Goal: Find specific page/section: Find specific page/section

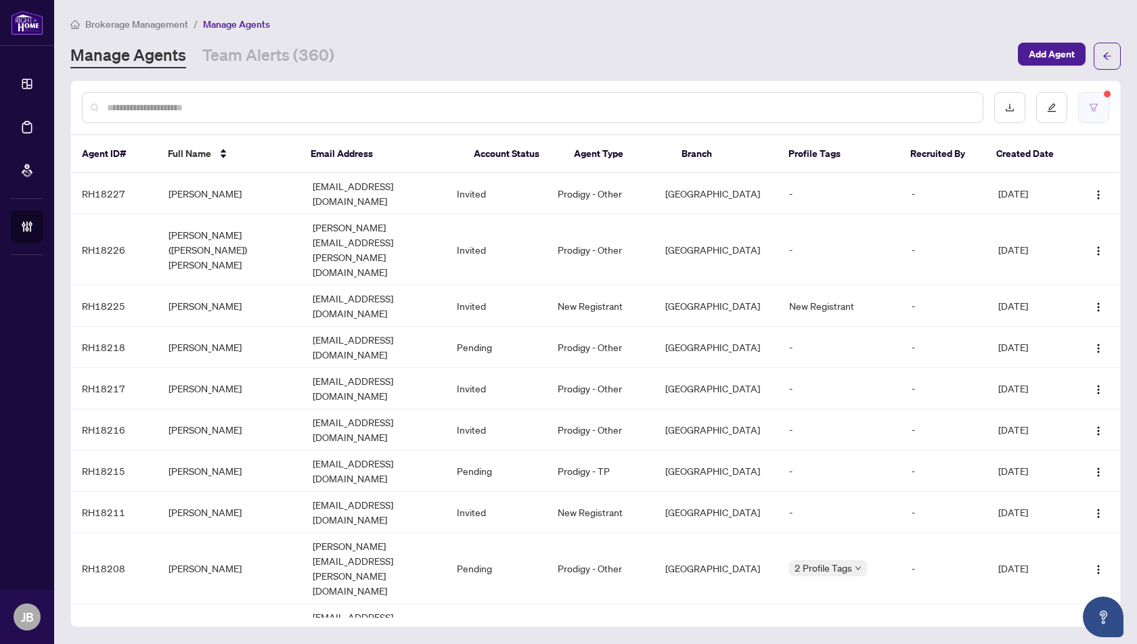
click at [1095, 107] on icon "filter" at bounding box center [1094, 107] width 8 height 7
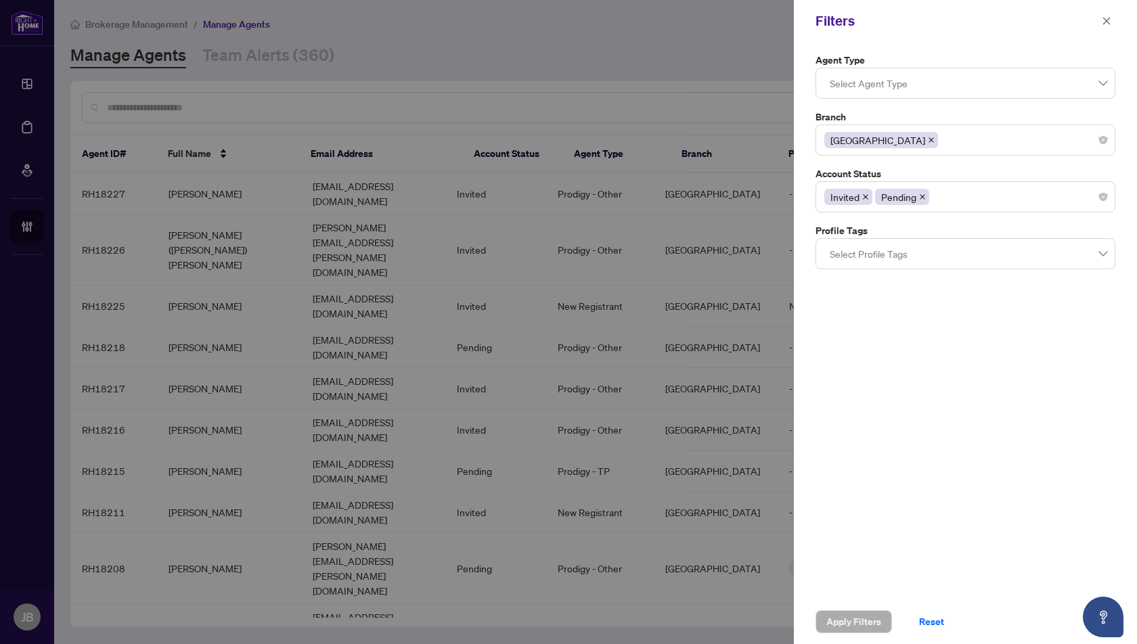
click at [928, 139] on icon "close" at bounding box center [931, 140] width 7 height 7
click at [862, 141] on div at bounding box center [965, 140] width 282 height 24
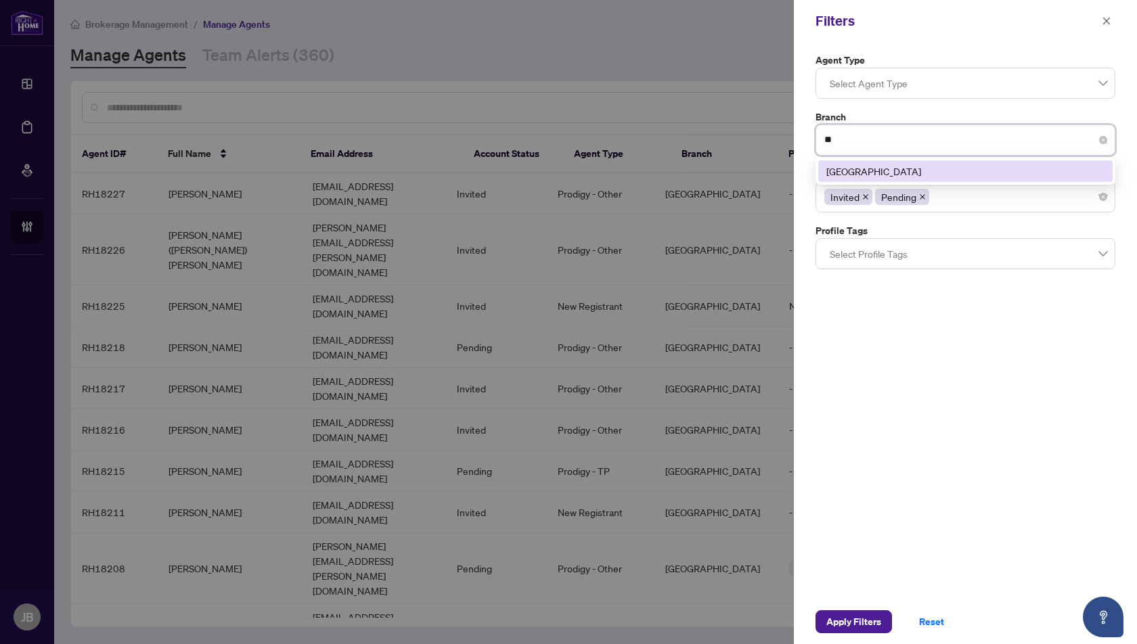
type input "***"
click at [876, 170] on div "[GEOGRAPHIC_DATA]" at bounding box center [965, 171] width 278 height 15
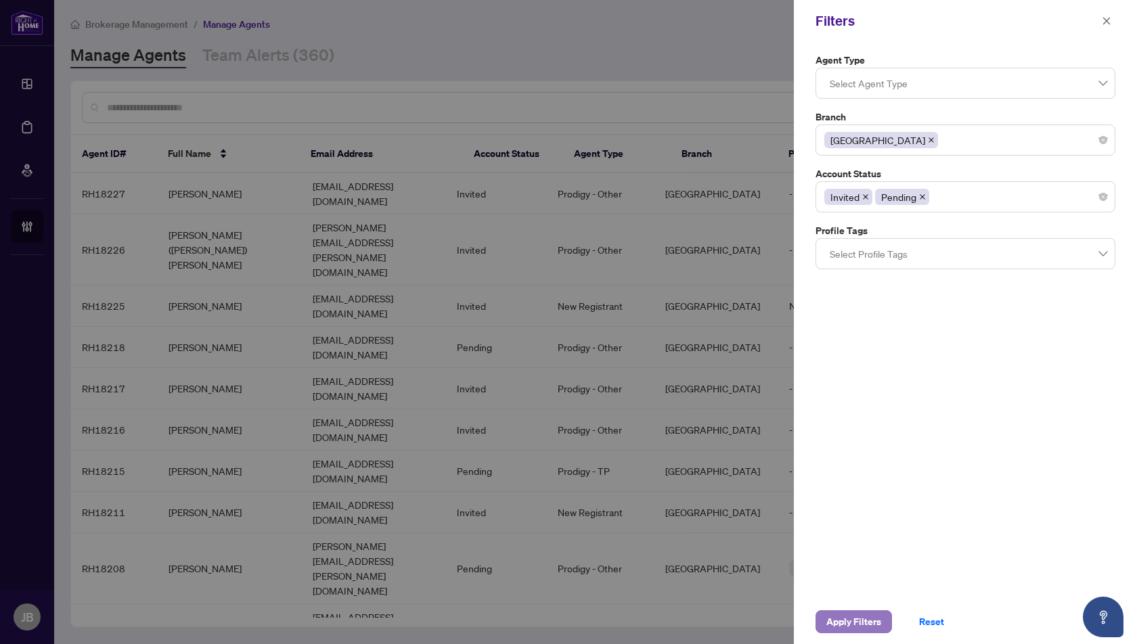
click at [849, 621] on span "Apply Filters" at bounding box center [853, 622] width 55 height 22
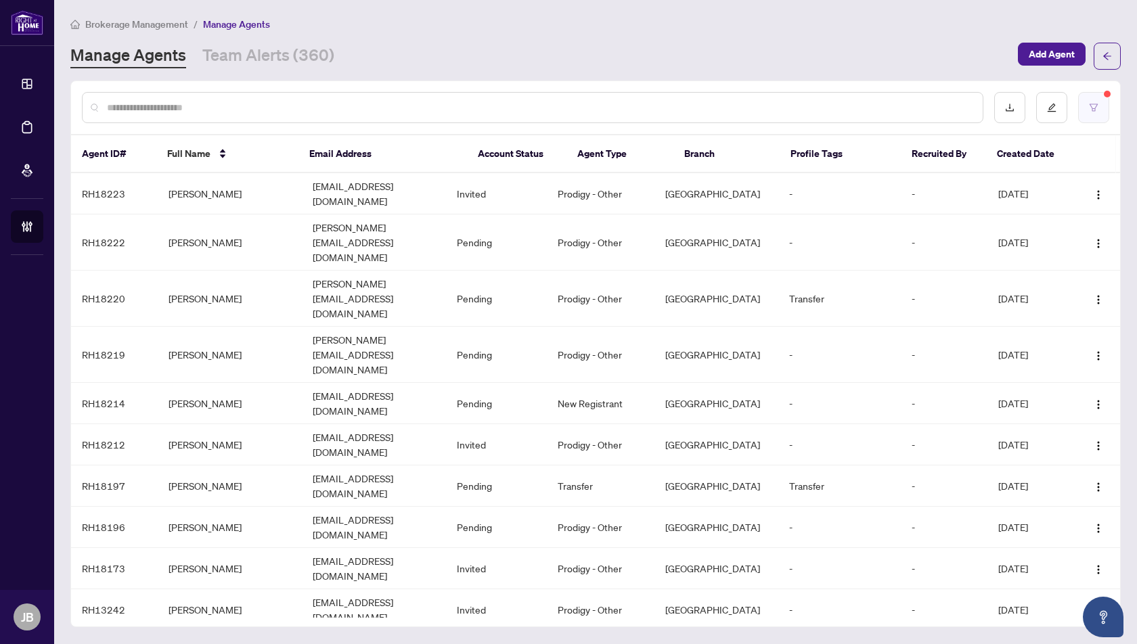
click at [1095, 110] on icon "filter" at bounding box center [1094, 107] width 8 height 7
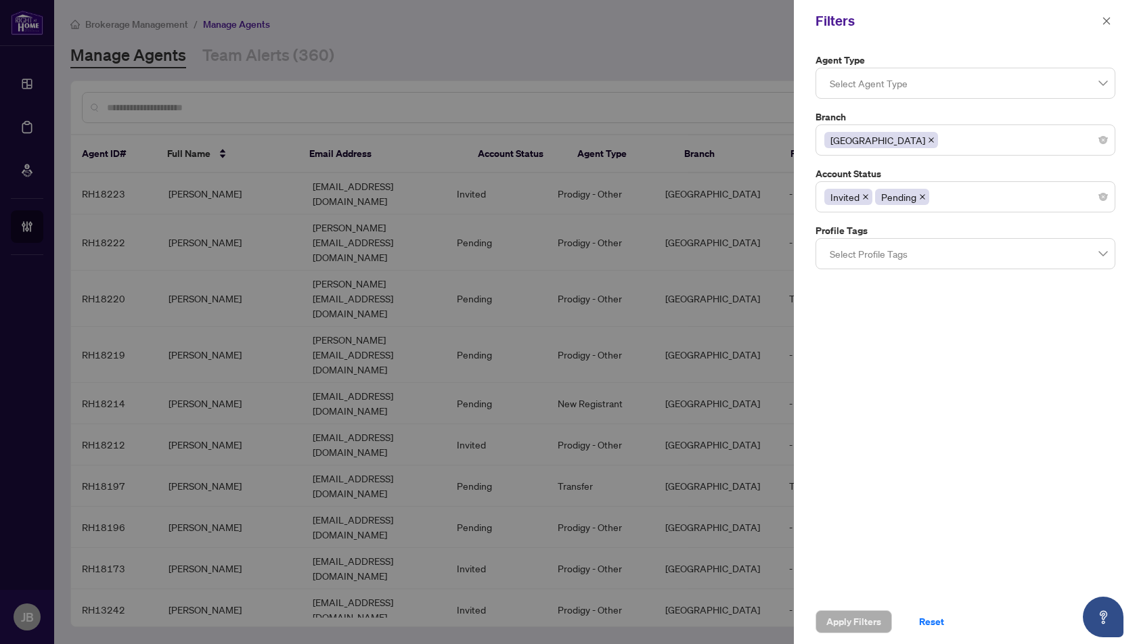
click at [928, 142] on span at bounding box center [931, 140] width 7 height 15
click at [845, 138] on div at bounding box center [965, 140] width 282 height 24
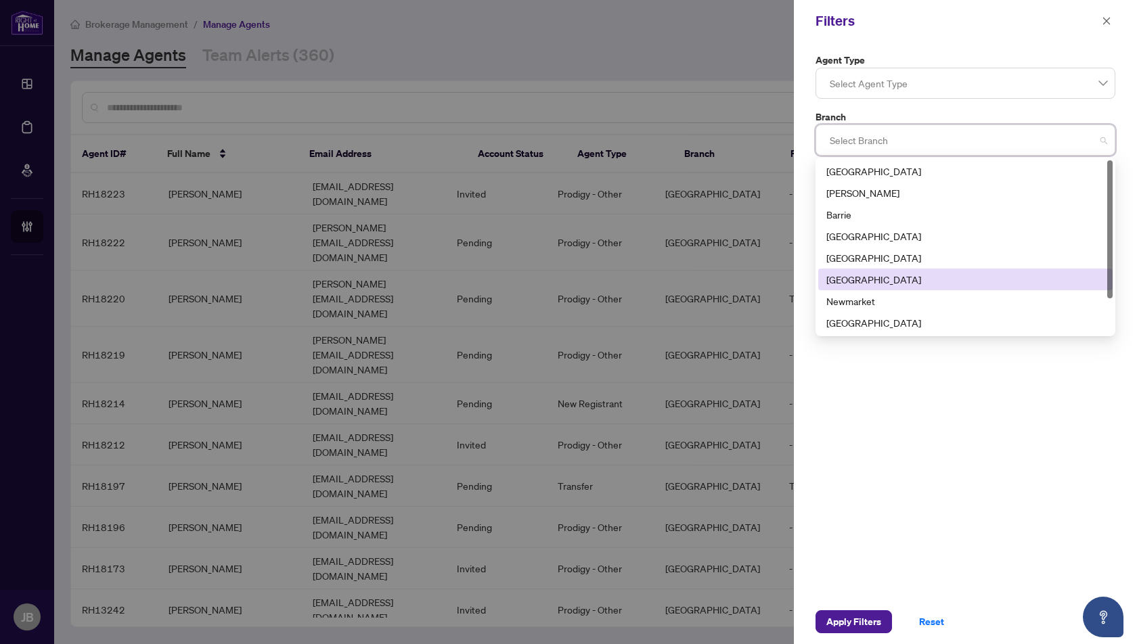
click at [860, 277] on div "[GEOGRAPHIC_DATA]" at bounding box center [965, 279] width 278 height 15
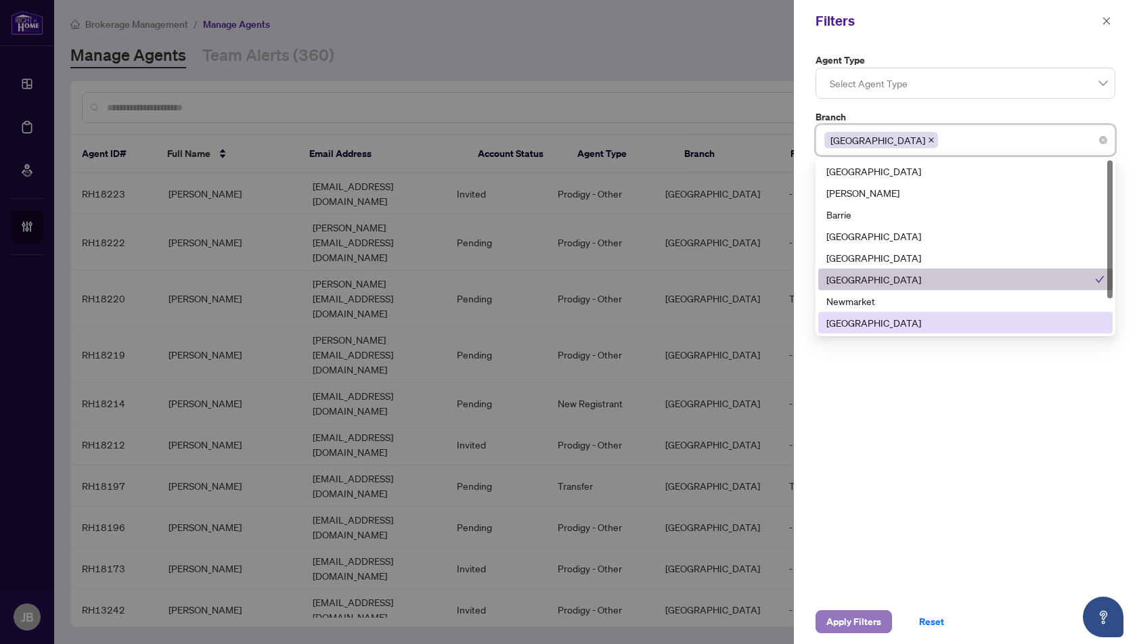
click at [864, 627] on span "Apply Filters" at bounding box center [853, 622] width 55 height 22
